Goal: Check status: Check status

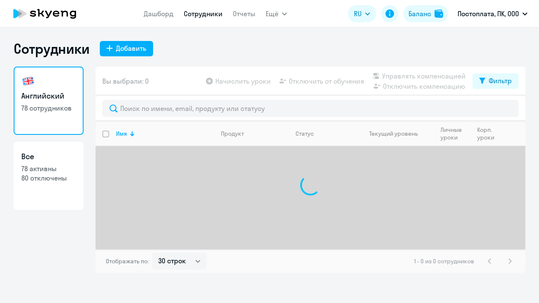
select select "30"
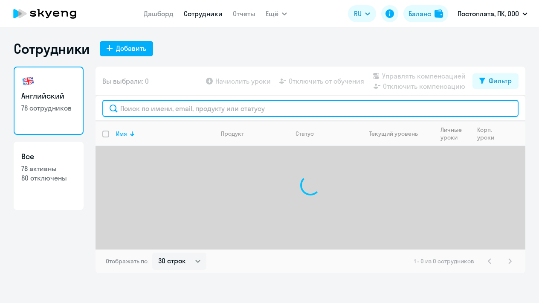
click at [194, 110] on input "text" at bounding box center [310, 108] width 416 height 17
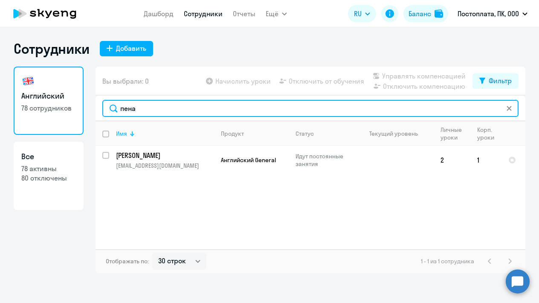
type input "пена"
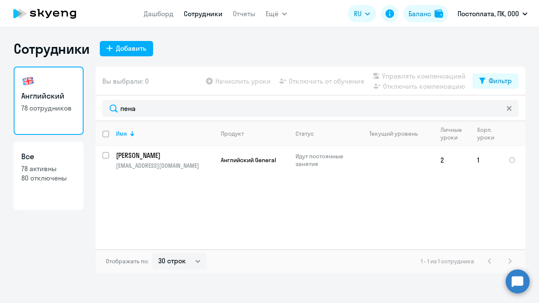
drag, startPoint x: 140, startPoint y: 124, endPoint x: 137, endPoint y: 154, distance: 30.8
click at [137, 154] on p "[PERSON_NAME]" at bounding box center [164, 155] width 96 height 9
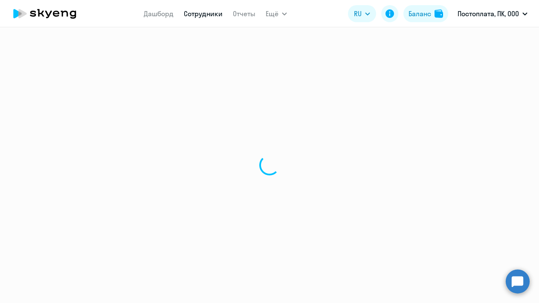
select select "english"
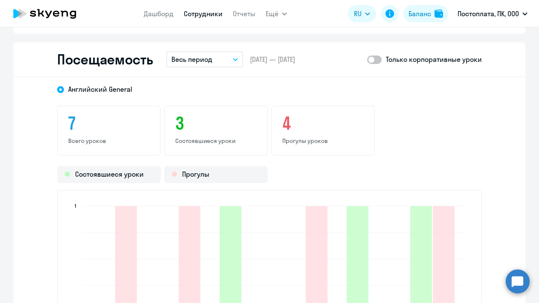
scroll to position [1007, 0]
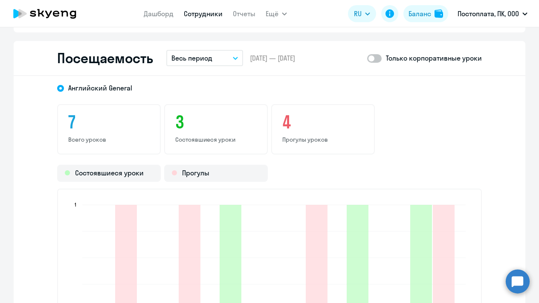
click at [372, 61] on span at bounding box center [374, 58] width 15 height 9
click at [367, 58] on input "checkbox" at bounding box center [367, 58] width 0 height 0
checkbox input "true"
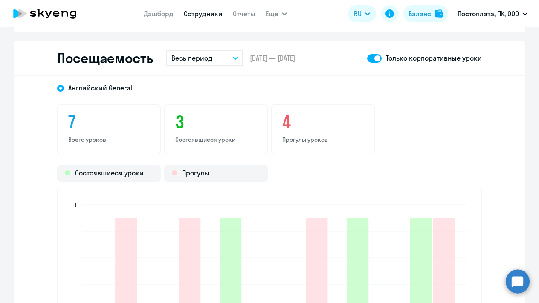
click at [232, 56] on button "Весь период" at bounding box center [204, 58] width 77 height 16
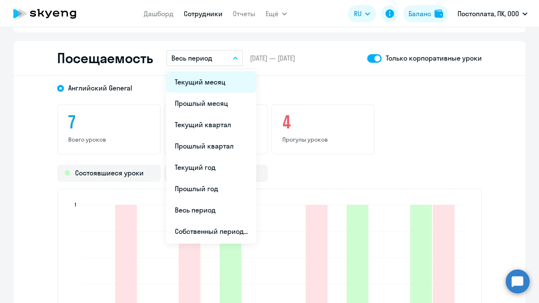
click at [230, 78] on li "Текущий месяц" at bounding box center [211, 81] width 90 height 21
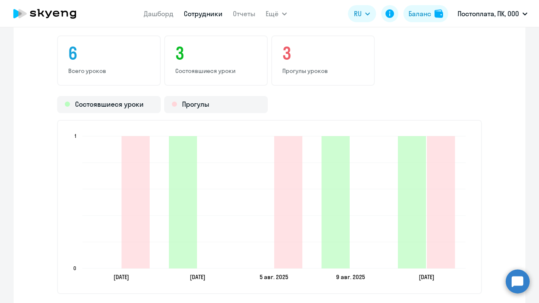
scroll to position [1074, 0]
